Goal: Navigation & Orientation: Find specific page/section

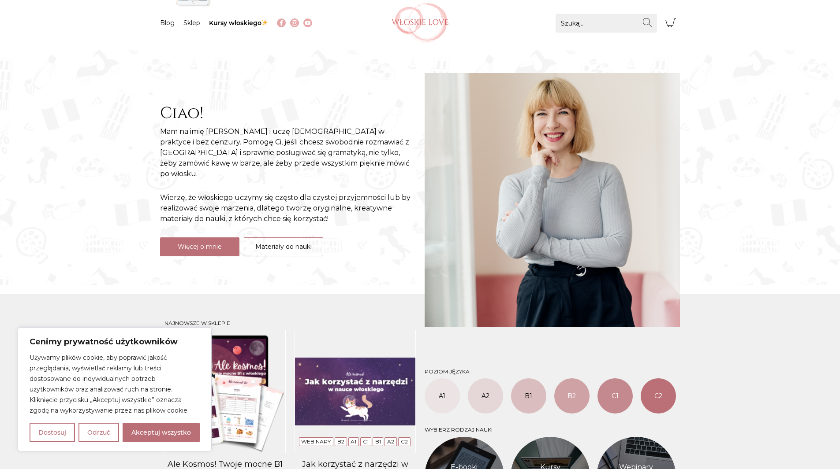
scroll to position [132, 0]
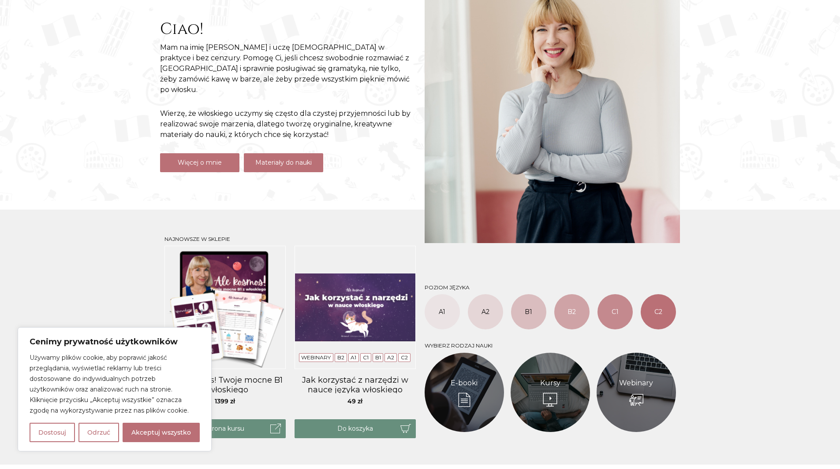
click at [277, 154] on link "Materiały do nauki" at bounding box center [283, 162] width 79 height 19
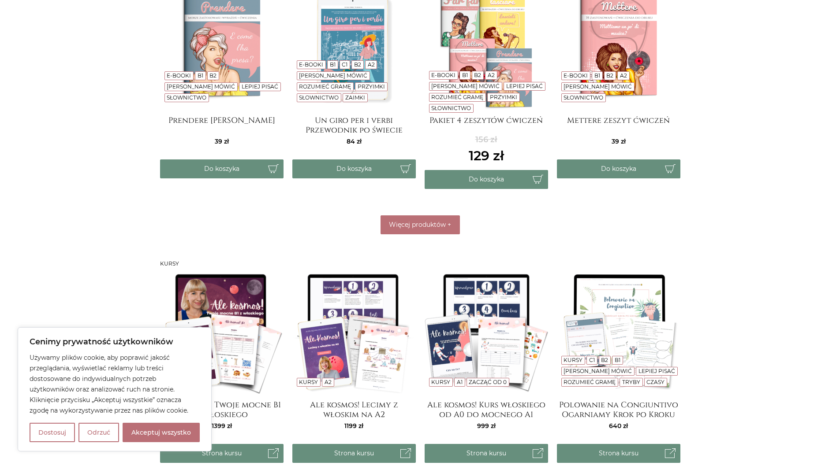
scroll to position [573, 0]
